Goal: Task Accomplishment & Management: Manage account settings

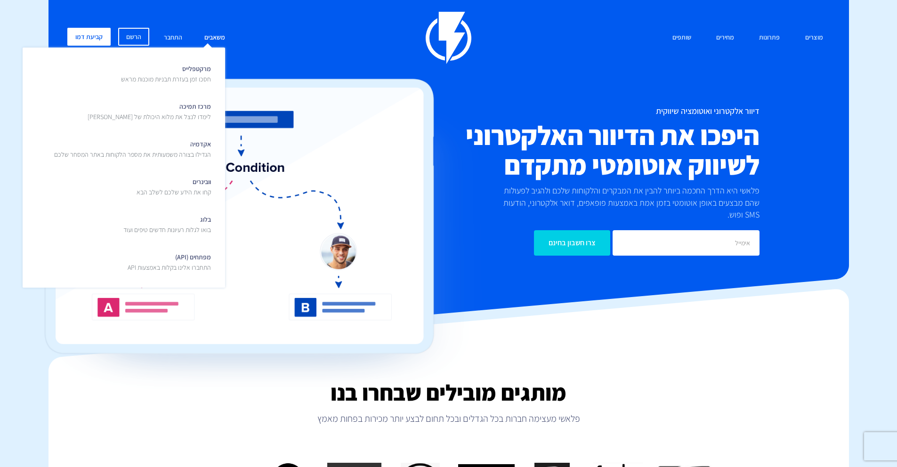
click at [197, 31] on link "משאבים" at bounding box center [214, 38] width 35 height 20
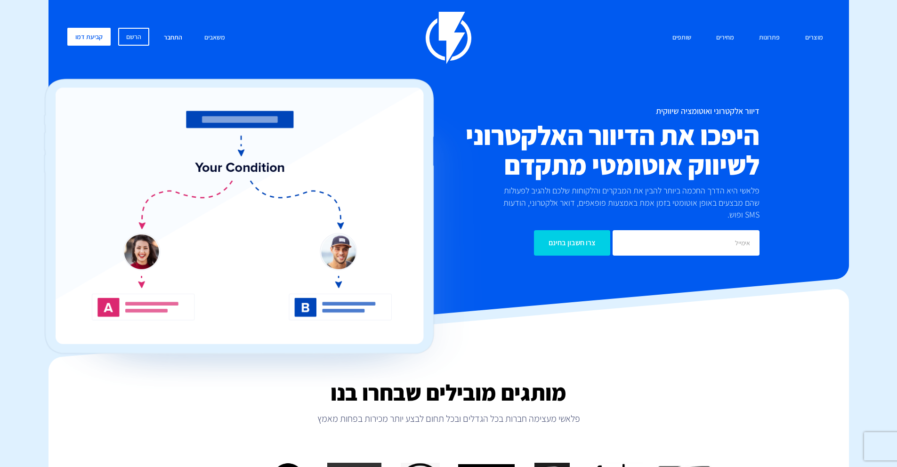
click at [175, 35] on link "התחבר" at bounding box center [173, 38] width 33 height 20
click at [184, 42] on link "התחבר" at bounding box center [173, 38] width 33 height 20
click at [172, 42] on link "התחבר" at bounding box center [173, 38] width 33 height 20
